Goal: Transaction & Acquisition: Download file/media

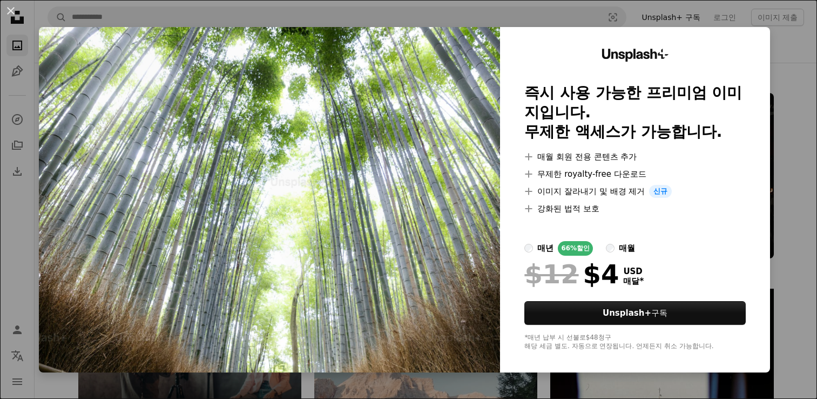
scroll to position [2485, 0]
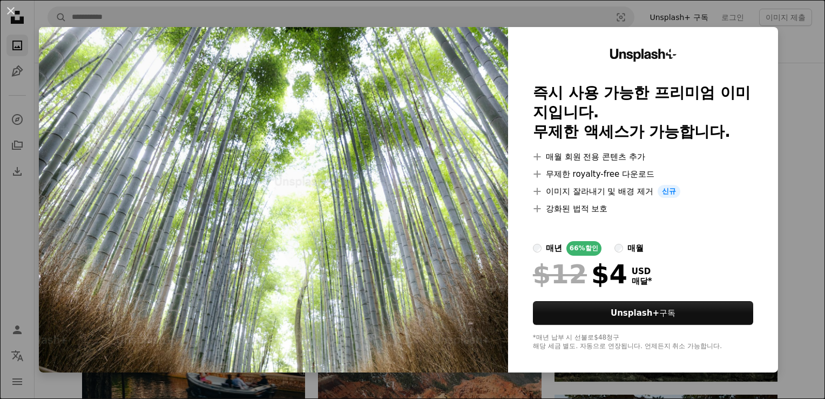
click at [797, 267] on div "An X shape Unsplash+ 즉시 사용 가능한 프리미엄 이미지입니다. 무제한 액세스가 가능합니다. A plus sign 매월 회원 전…" at bounding box center [412, 199] width 825 height 399
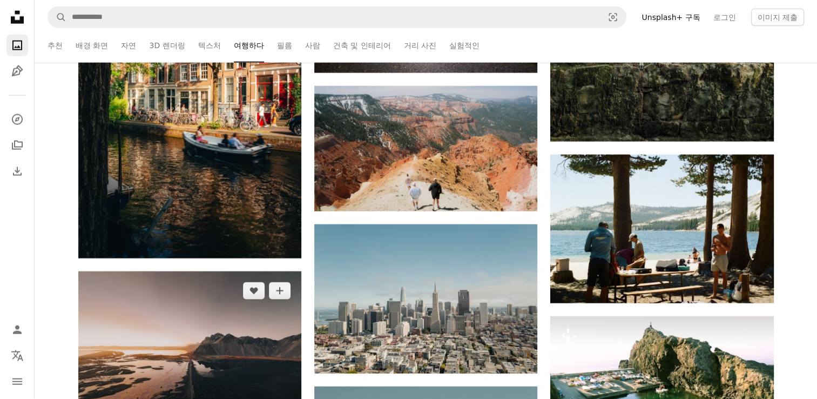
scroll to position [2755, 0]
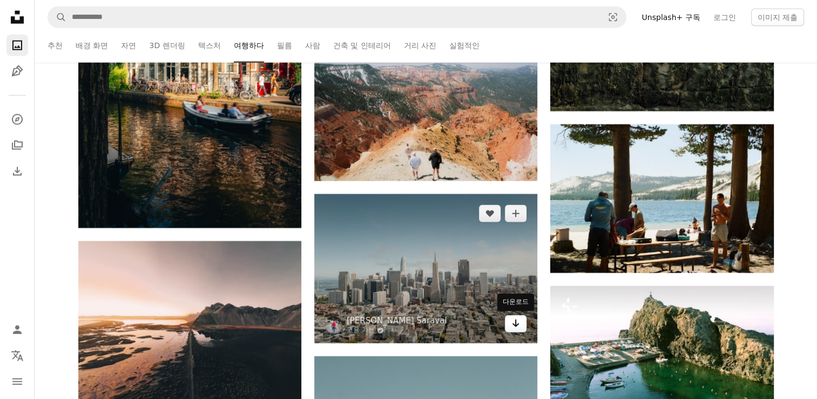
click at [515, 324] on icon "다운로드" at bounding box center [516, 323] width 7 height 8
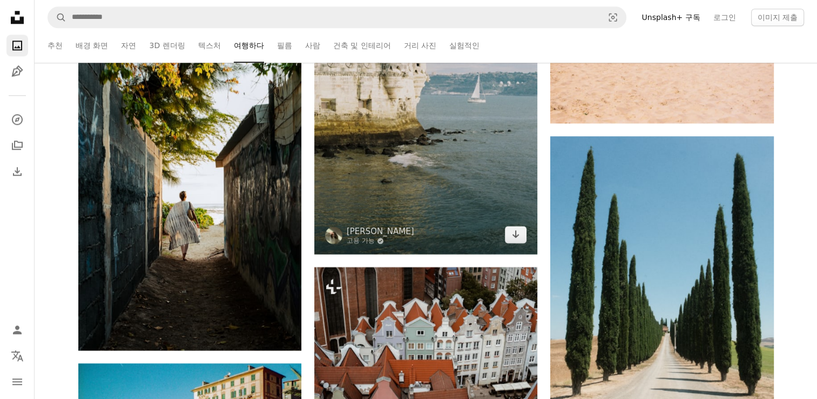
scroll to position [5402, 0]
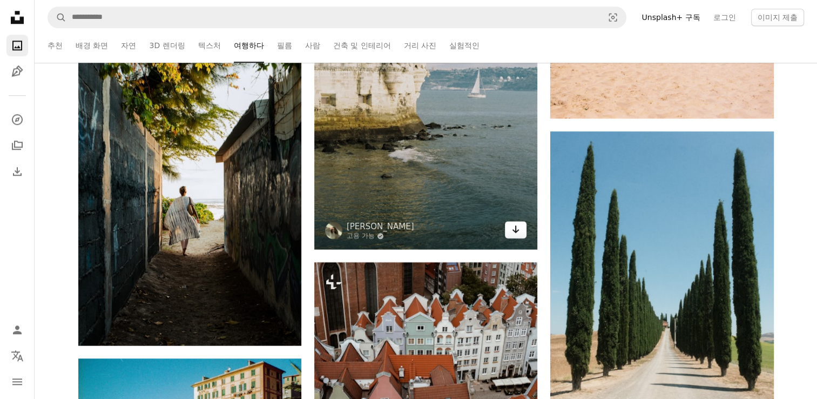
click at [512, 232] on icon "Arrow pointing down" at bounding box center [516, 229] width 9 height 13
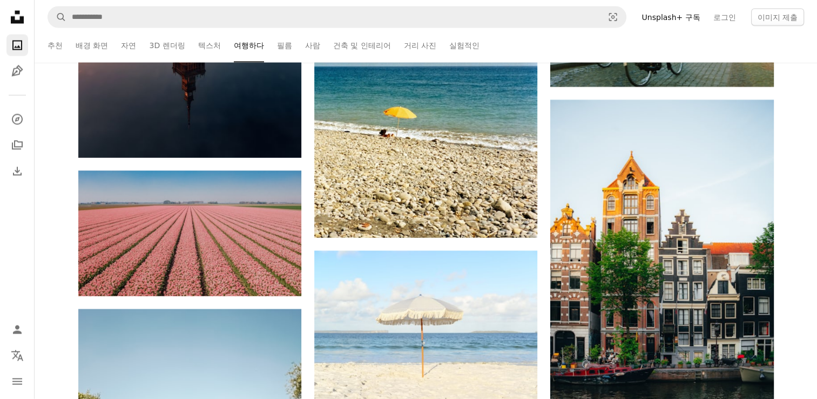
scroll to position [6428, 0]
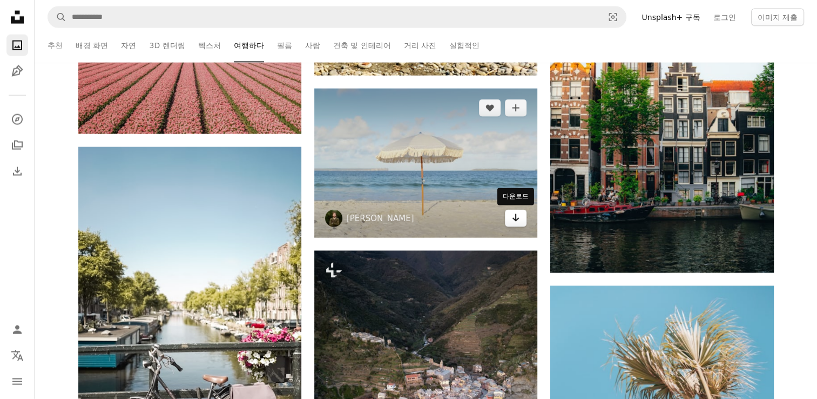
click at [514, 223] on icon "Arrow pointing down" at bounding box center [516, 217] width 9 height 13
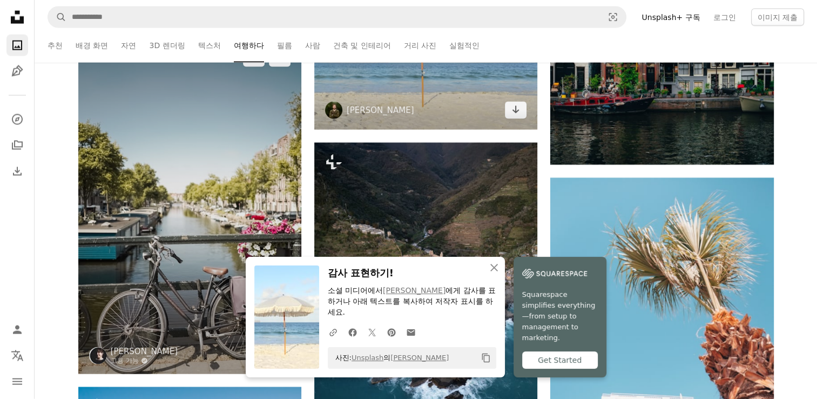
scroll to position [6644, 0]
